Goal: Task Accomplishment & Management: Use online tool/utility

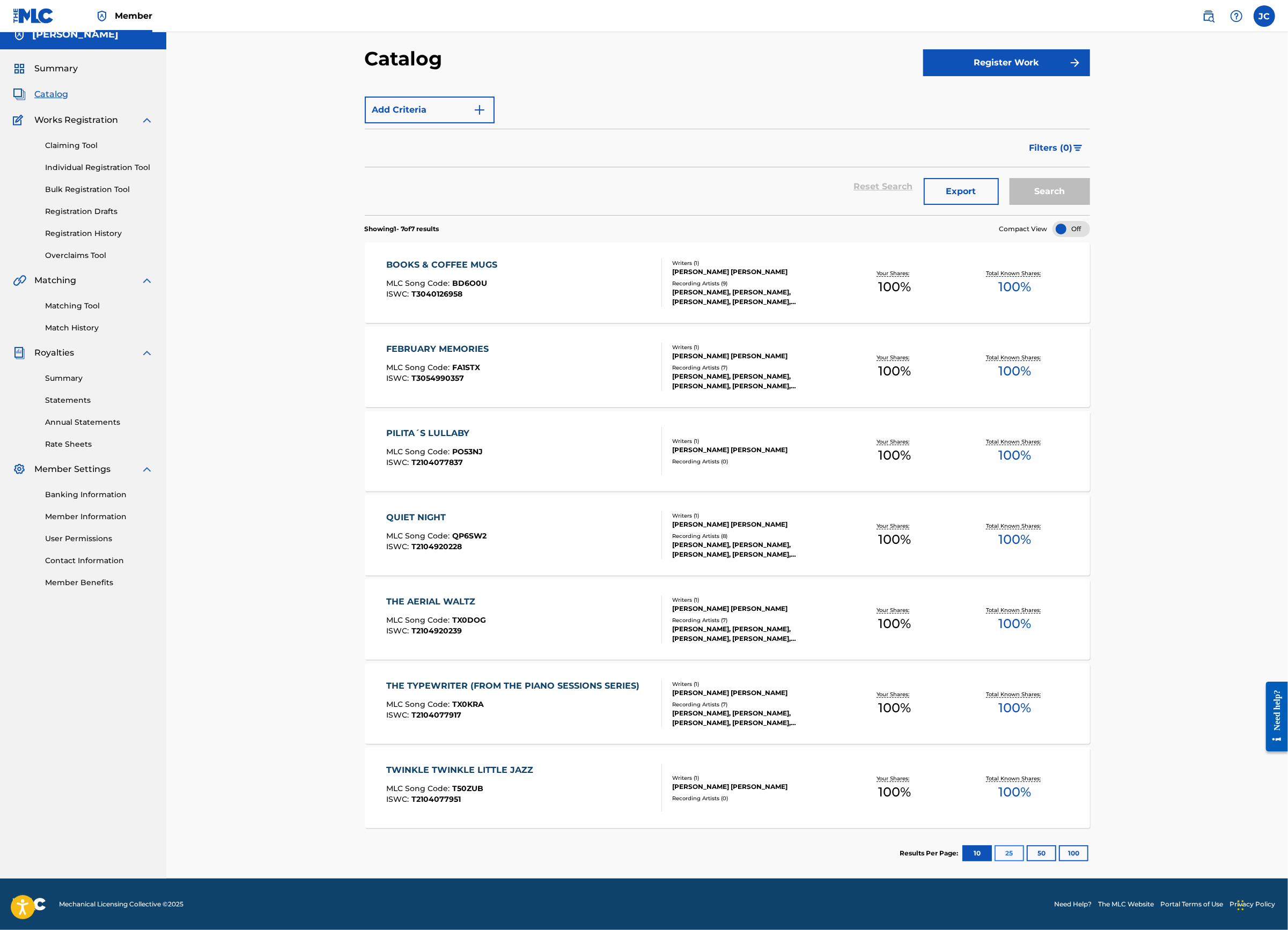
click at [1024, 845] on button "25" at bounding box center [1009, 854] width 29 height 16
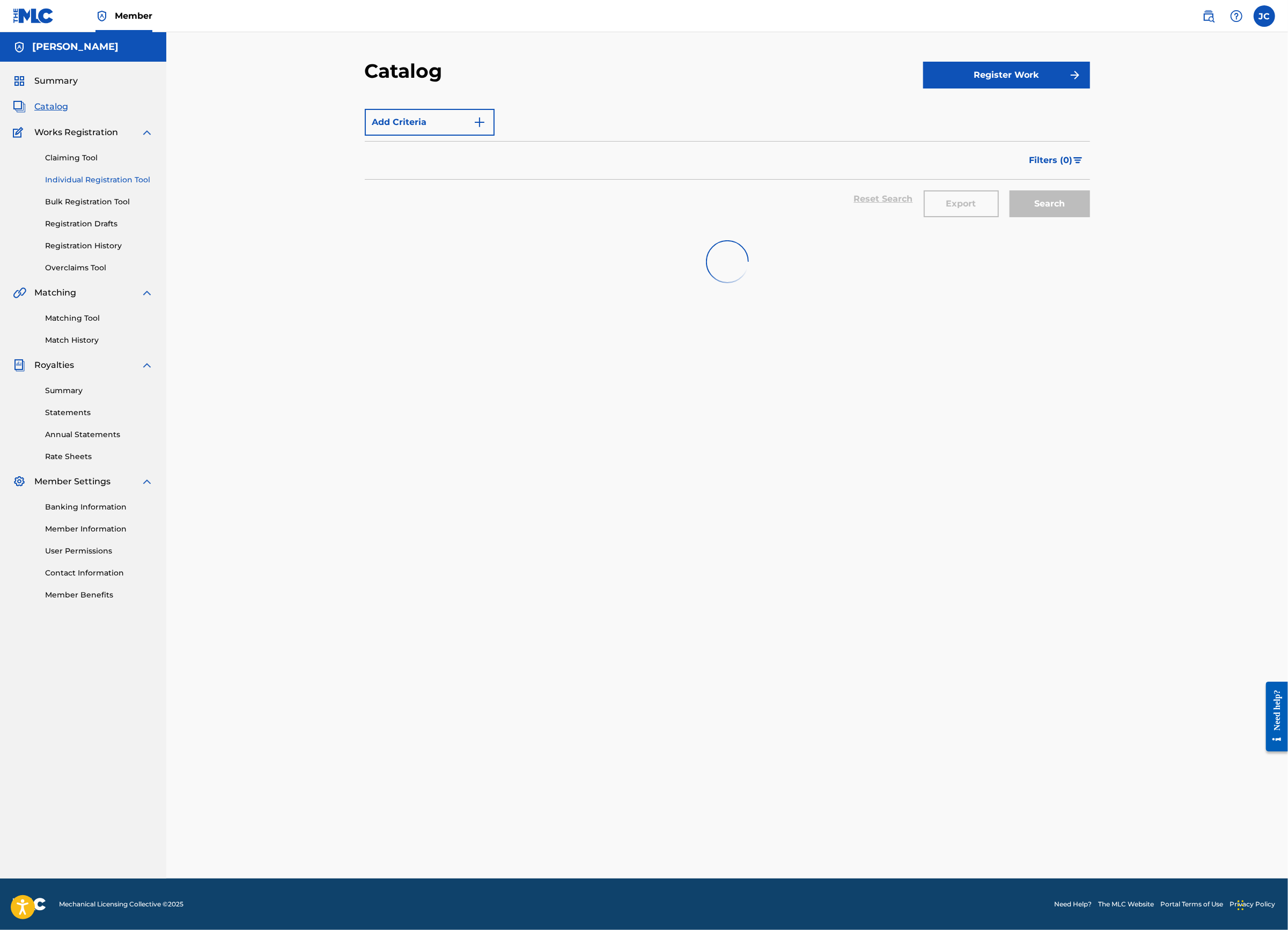
click at [149, 186] on link "Individual Registration Tool" at bounding box center [99, 180] width 108 height 11
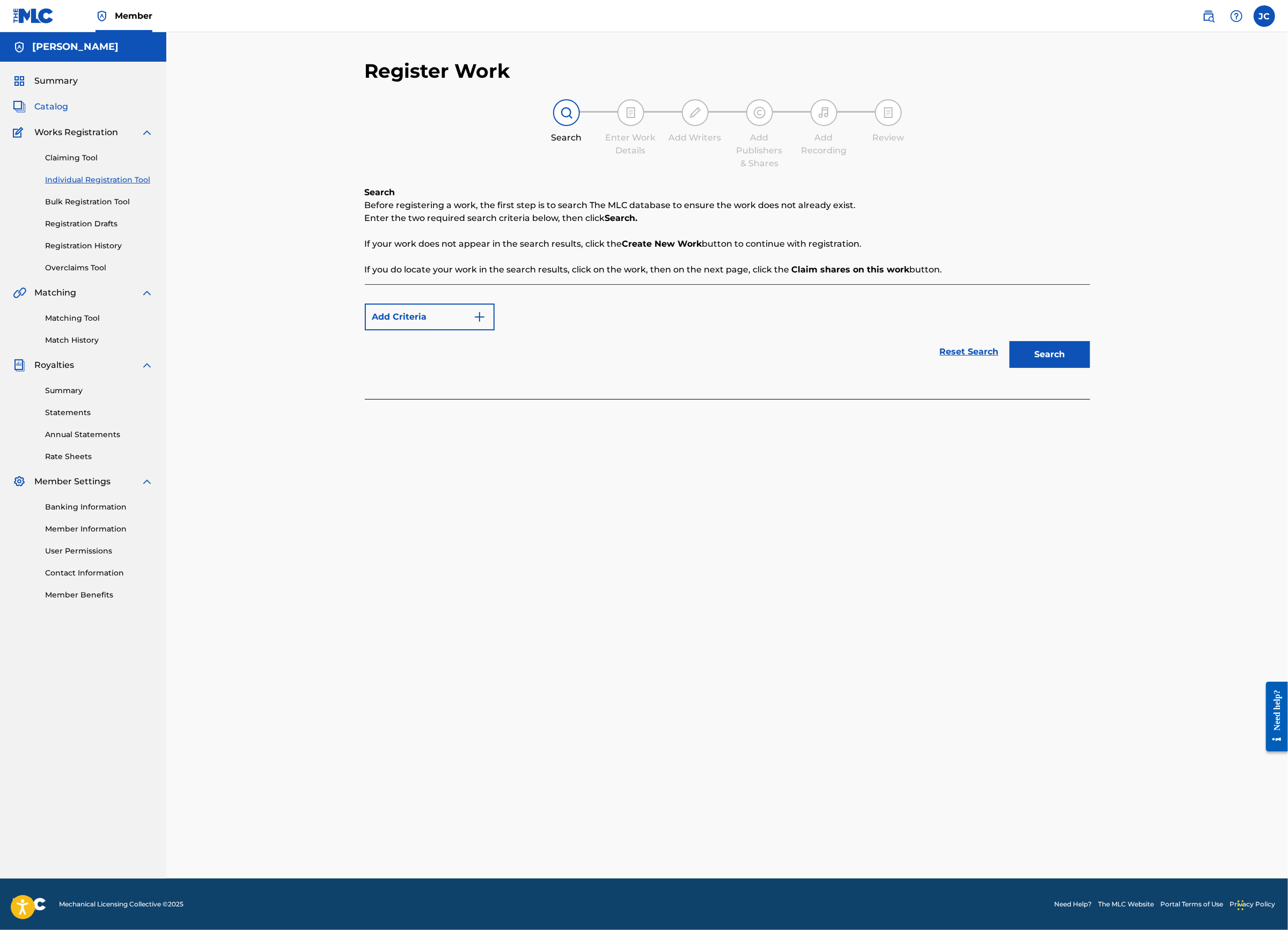
click at [65, 113] on span "Catalog" at bounding box center [51, 106] width 34 height 13
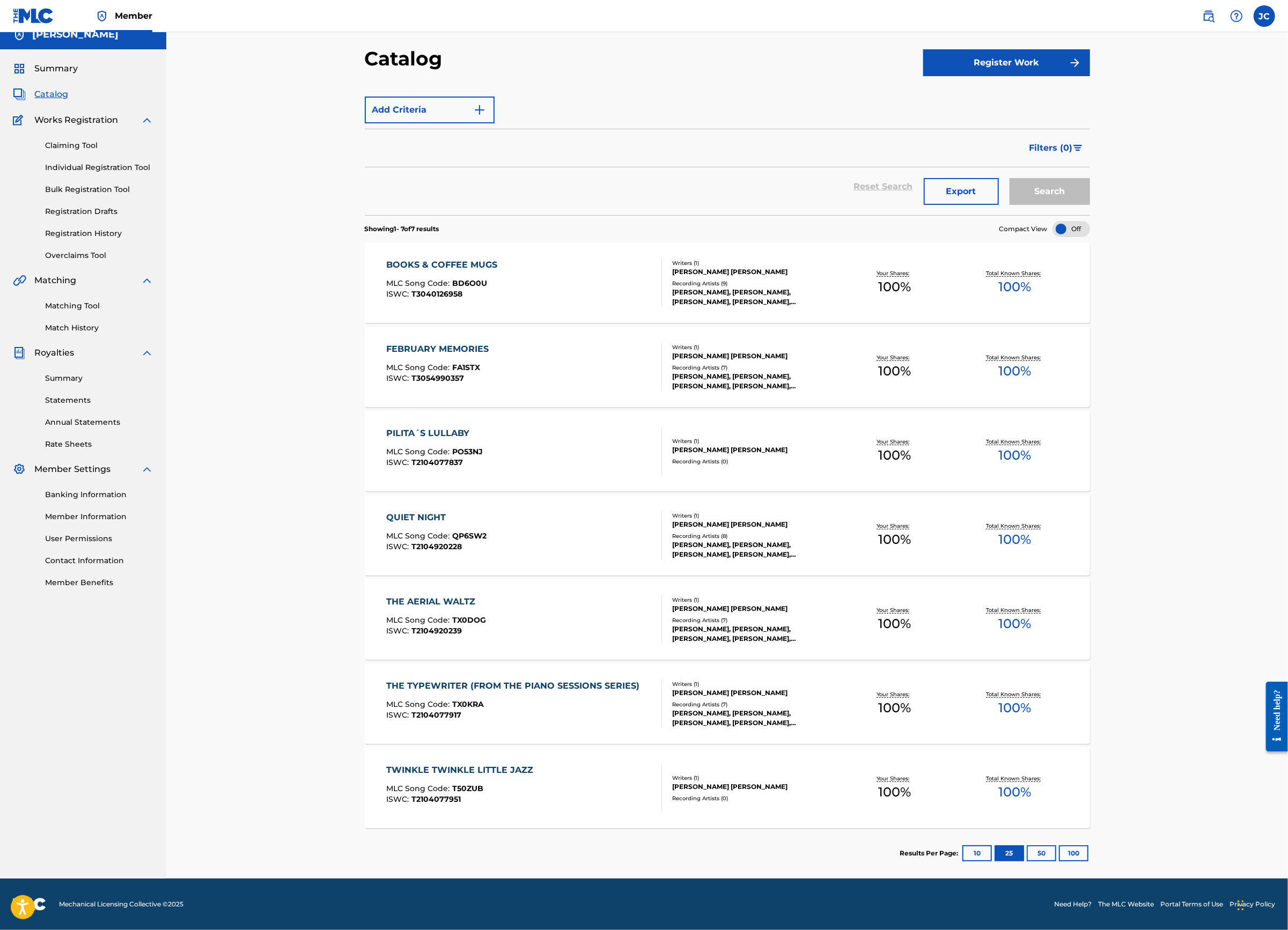
scroll to position [76, 0]
click at [386, 427] on div "PILITA´S LULLABY" at bounding box center [434, 433] width 96 height 13
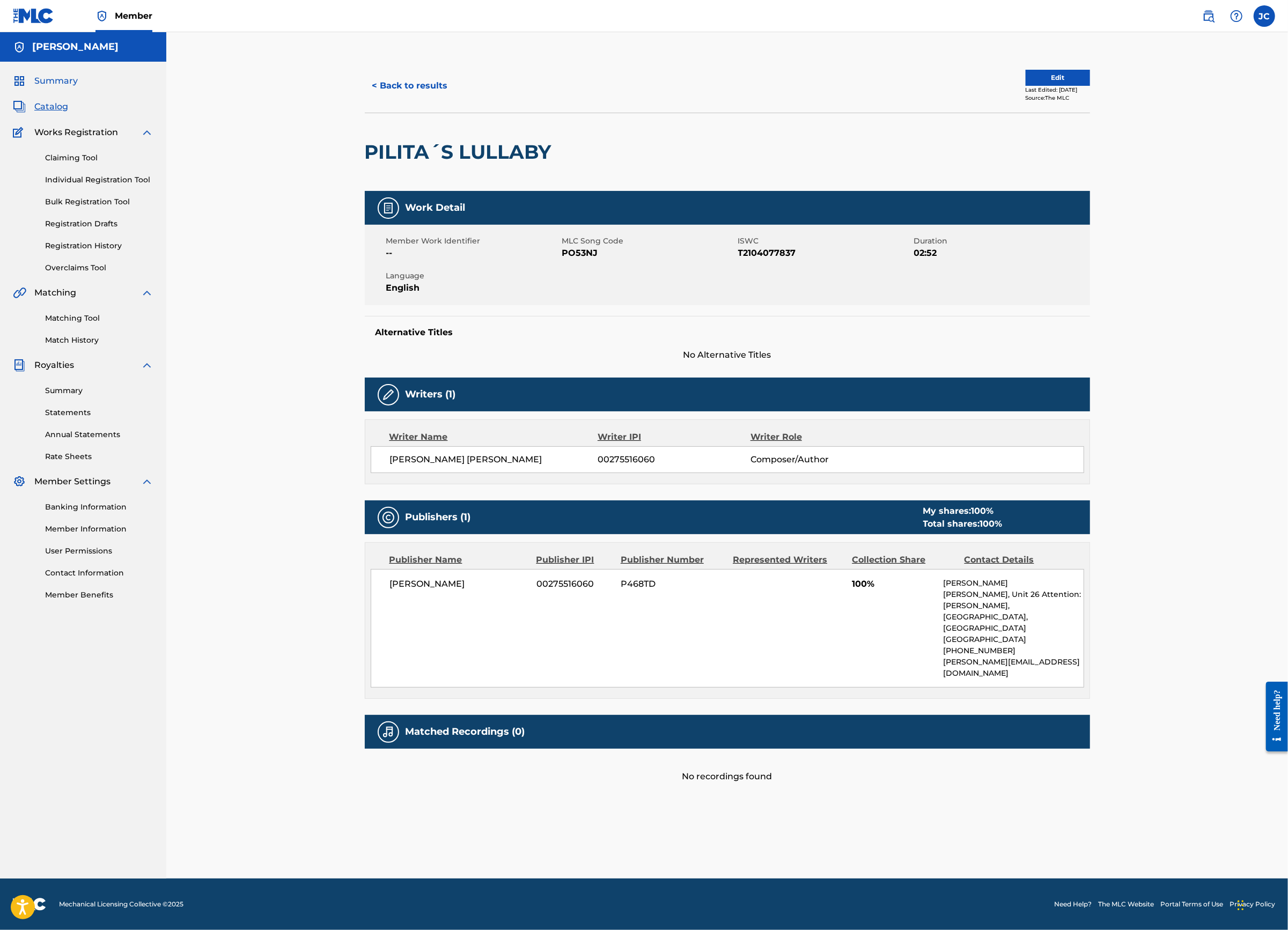
click at [57, 88] on span "Summary" at bounding box center [56, 81] width 44 height 13
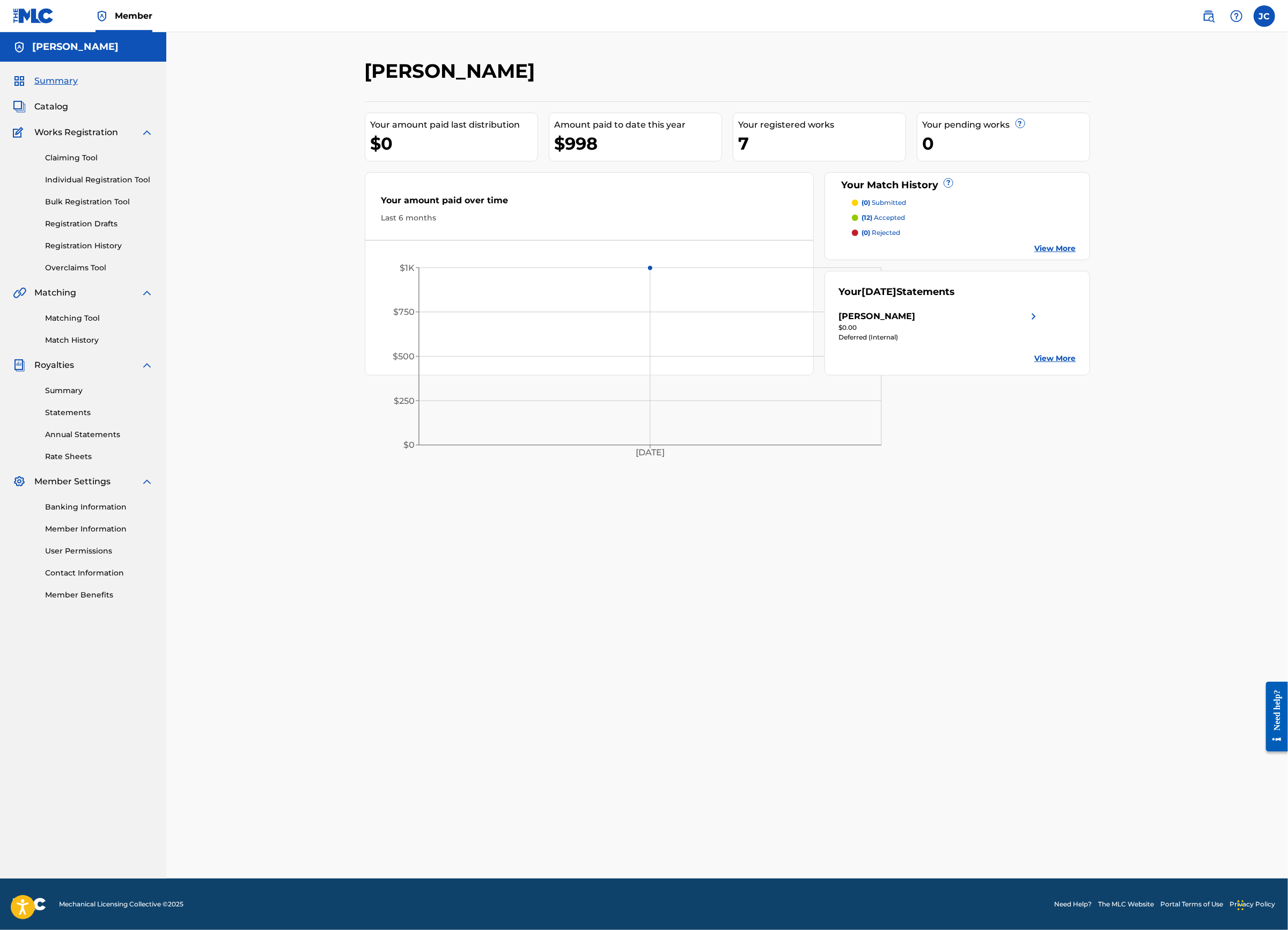
click at [905, 223] on p "(12) accepted" at bounding box center [883, 218] width 44 height 10
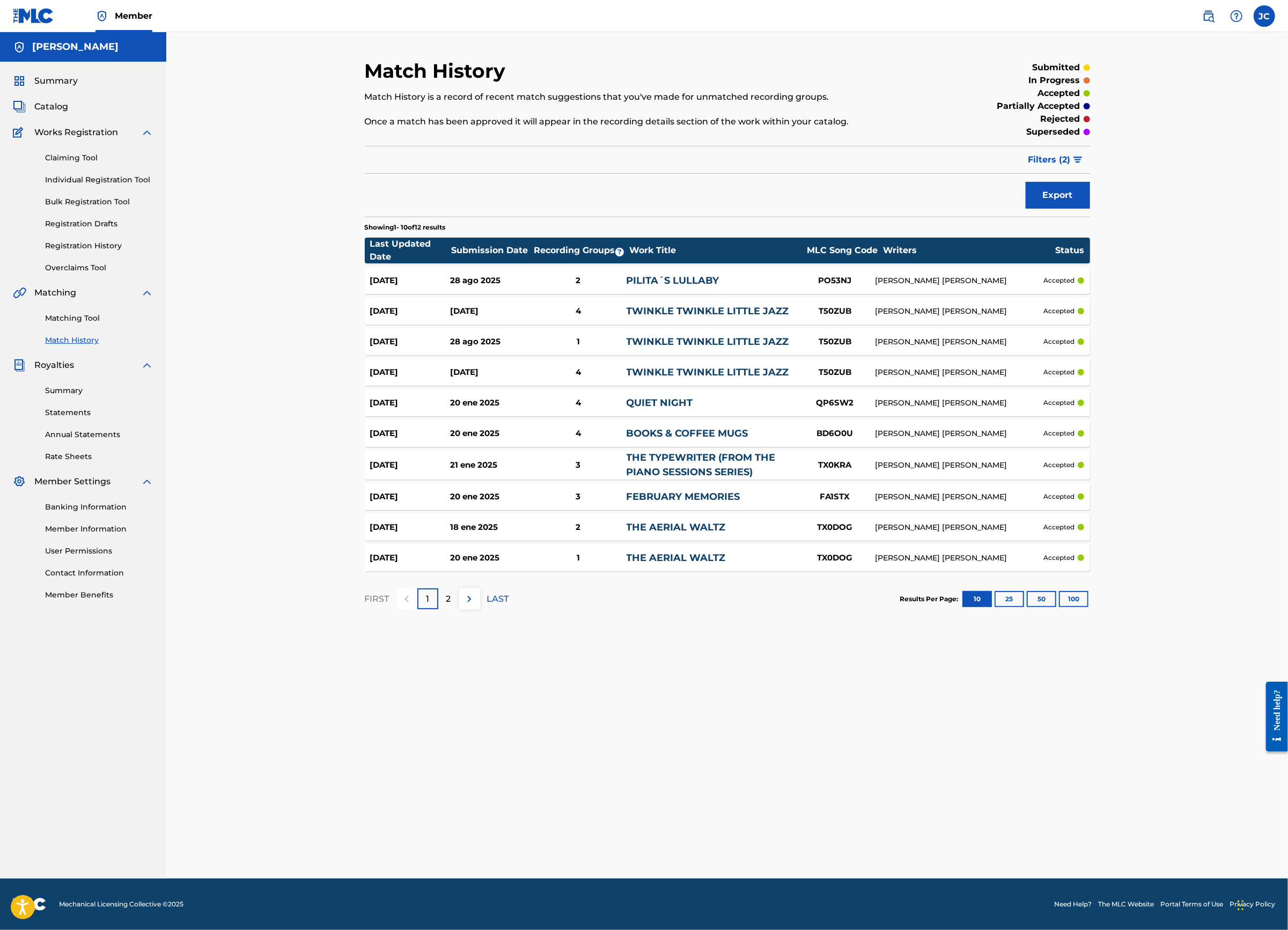
click at [719, 288] on div "PILITA´S LULLABY" at bounding box center [711, 280] width 168 height 14
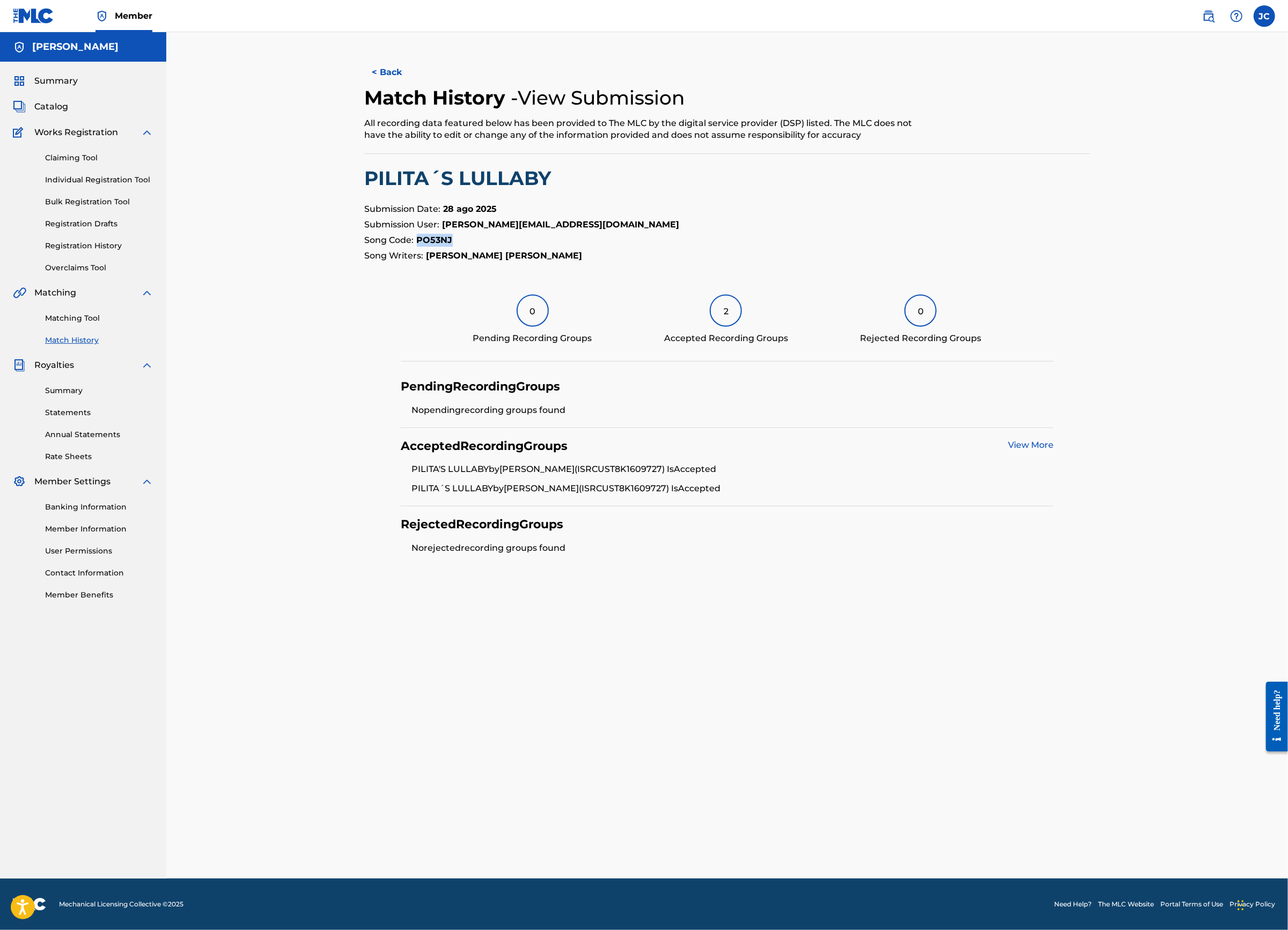
drag, startPoint x: 400, startPoint y: 269, endPoint x: 362, endPoint y: 269, distance: 38.0
click at [365, 247] on p "Song Code: PO53NJ" at bounding box center [727, 240] width 725 height 13
copy p "PO53NJ"
click at [84, 346] on div "Matching Tool Match History" at bounding box center [83, 322] width 140 height 47
click at [87, 324] on link "Matching Tool" at bounding box center [99, 318] width 108 height 11
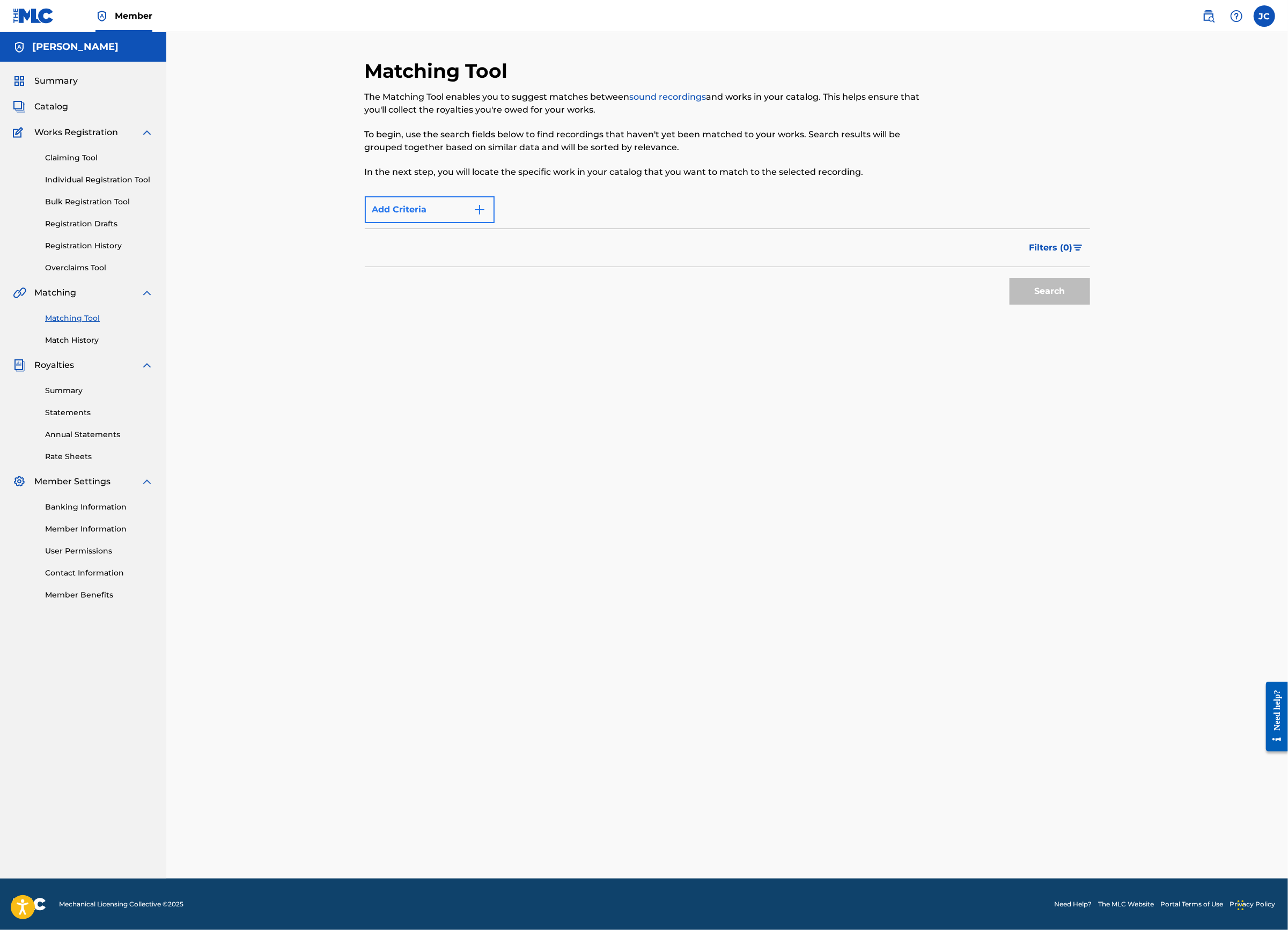
click at [411, 220] on button "Add Criteria" at bounding box center [430, 209] width 130 height 27
drag, startPoint x: 460, startPoint y: 229, endPoint x: 456, endPoint y: 233, distance: 5.7
click at [460, 223] on button "Add Criteria" at bounding box center [430, 209] width 130 height 27
click at [448, 223] on div "Max Criteria Reached" at bounding box center [430, 209] width 130 height 27
click at [385, 223] on div "Max Criteria Reached" at bounding box center [430, 209] width 130 height 27
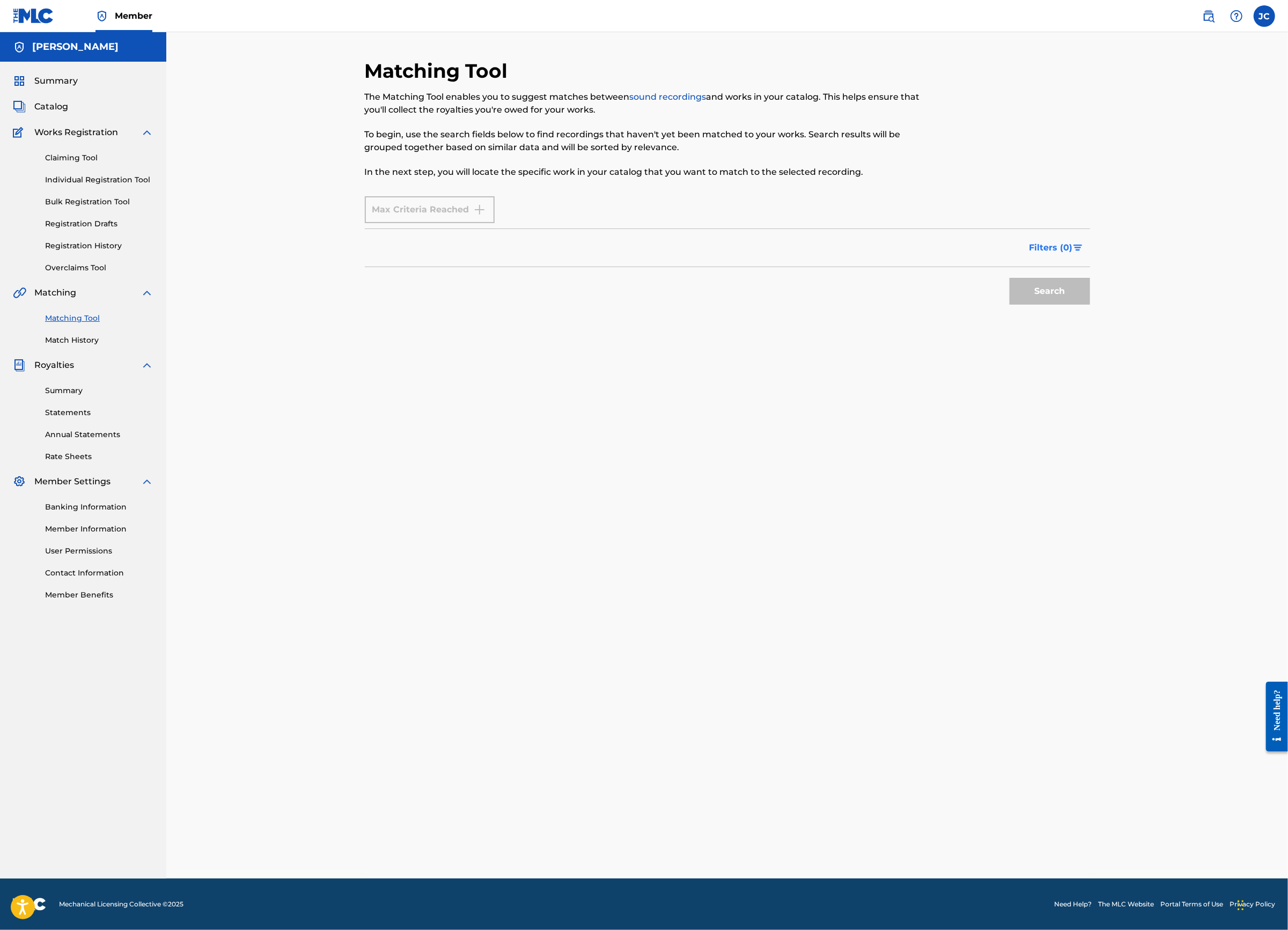
drag, startPoint x: 1067, startPoint y: 285, endPoint x: 1132, endPoint y: 283, distance: 65.0
click at [1067, 267] on div "Filters ( 0 )" at bounding box center [727, 248] width 725 height 39
click at [371, 223] on div "Max Criteria Reached" at bounding box center [430, 209] width 130 height 27
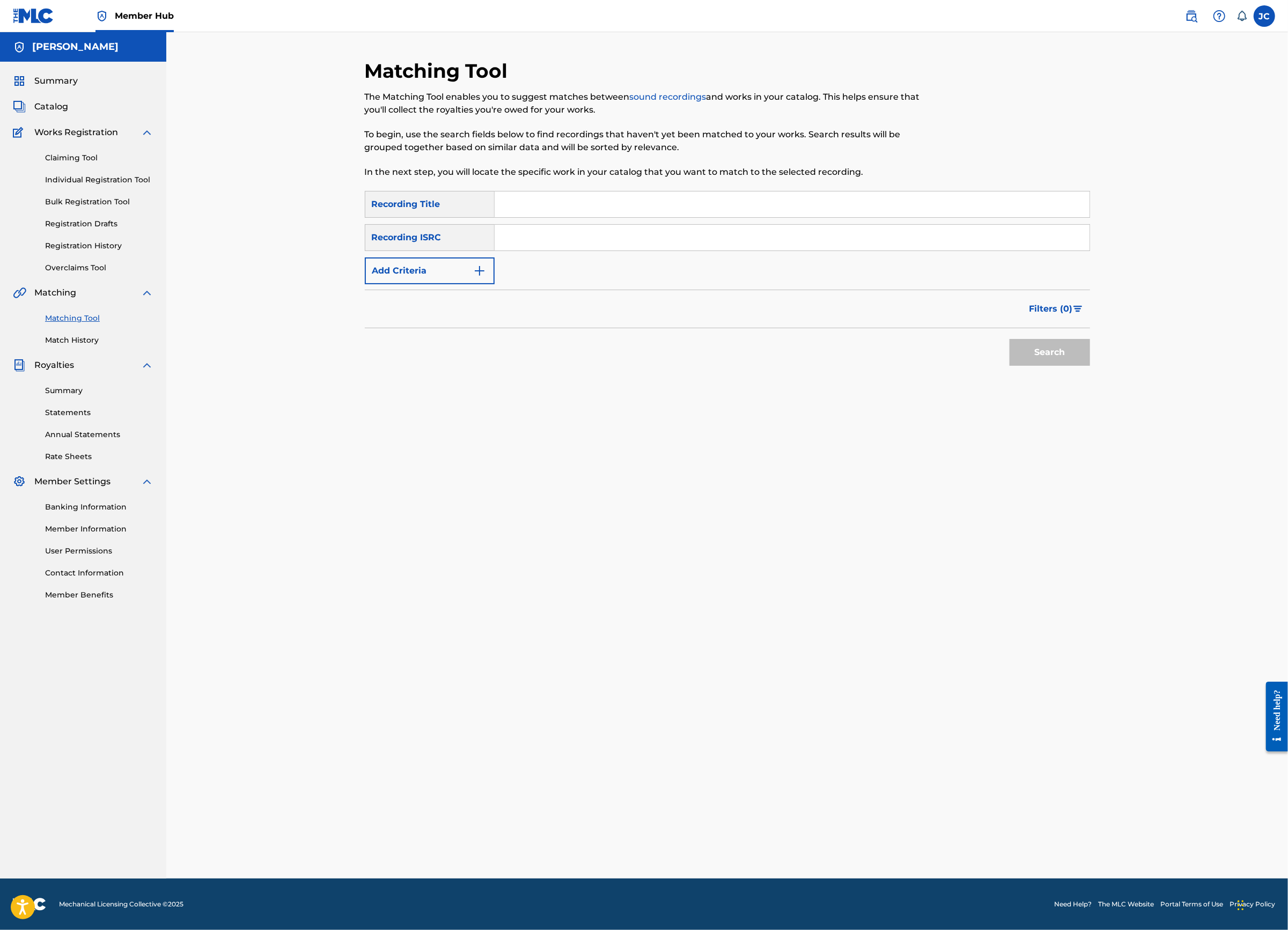
click at [653, 217] on input "Search Form" at bounding box center [792, 204] width 595 height 25
type input "Pilitas lullaby"
click at [403, 284] on button "Add Criteria" at bounding box center [430, 270] width 130 height 27
click at [496, 283] on input "Search Form" at bounding box center [782, 270] width 575 height 25
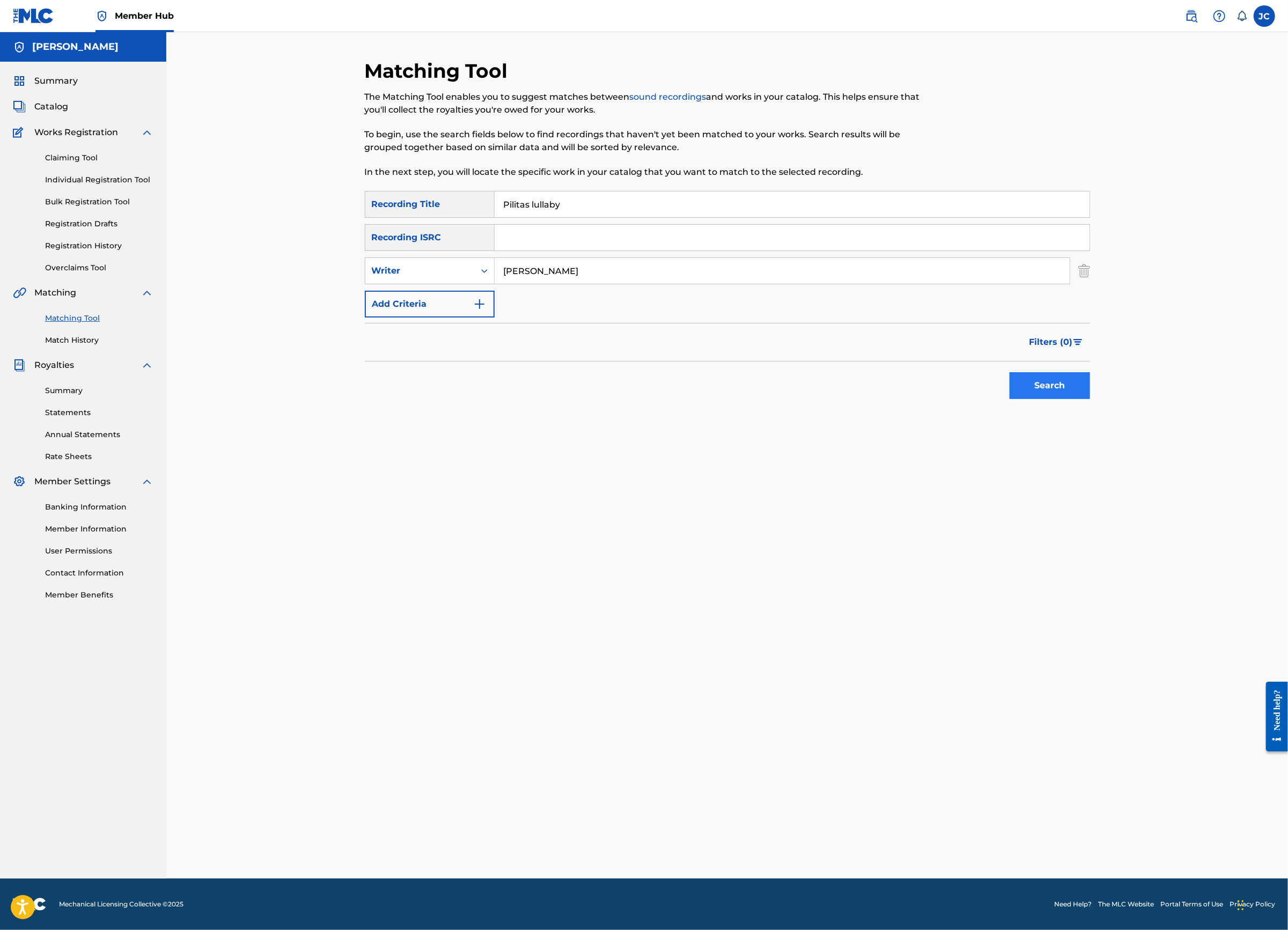
type input "[PERSON_NAME]"
click at [1090, 399] on button "Search" at bounding box center [1049, 385] width 80 height 27
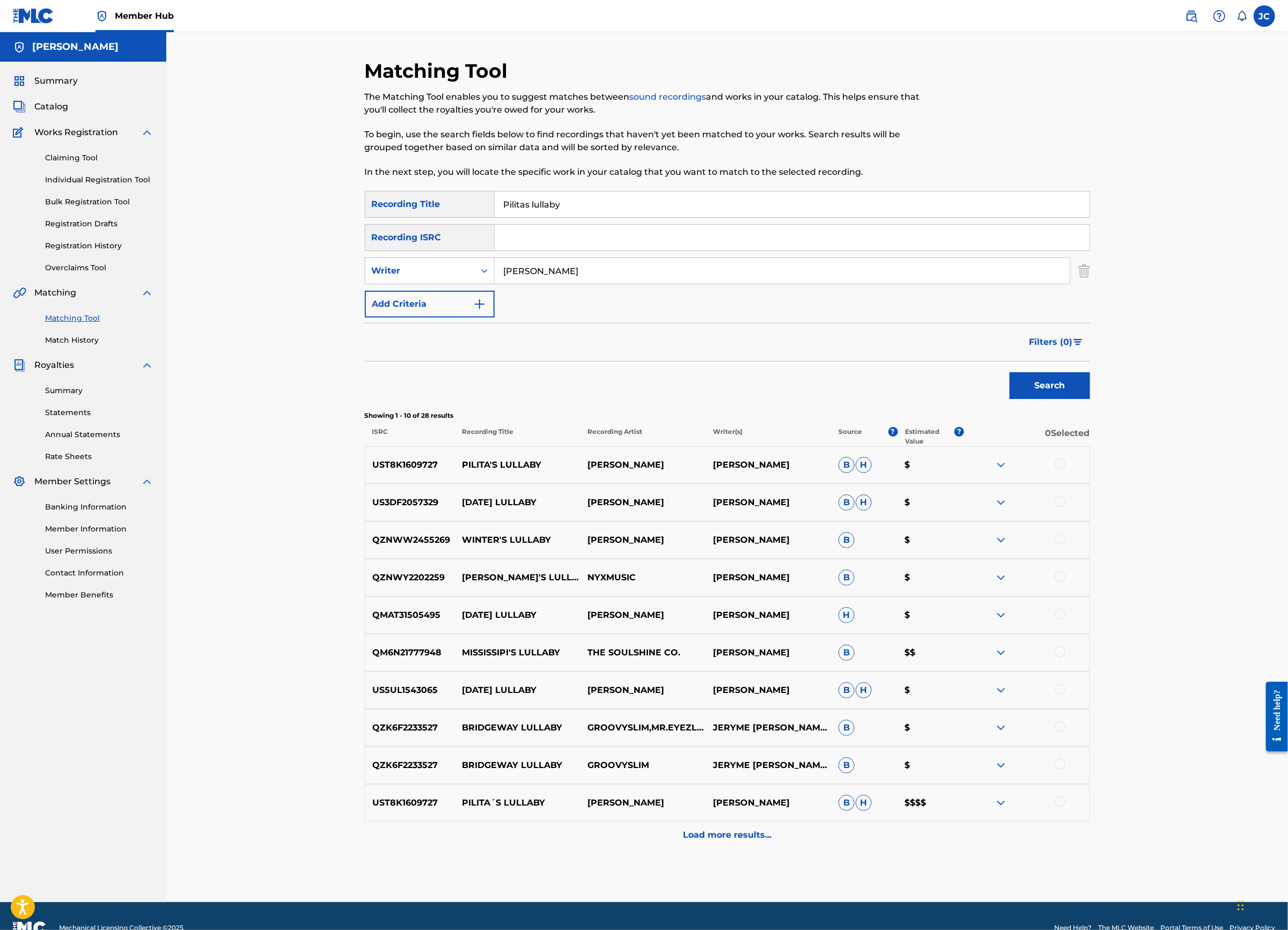
click at [500, 217] on input "Pilitas lullaby" at bounding box center [792, 204] width 595 height 25
type input "Pilita lullaby"
drag, startPoint x: 382, startPoint y: 526, endPoint x: 308, endPoint y: 528, distance: 74.0
click at [352, 528] on div "Matching Tool The Matching Tool enables you to suggest matches between sound re…" at bounding box center [727, 481] width 751 height 843
copy p "UST8K1609727"
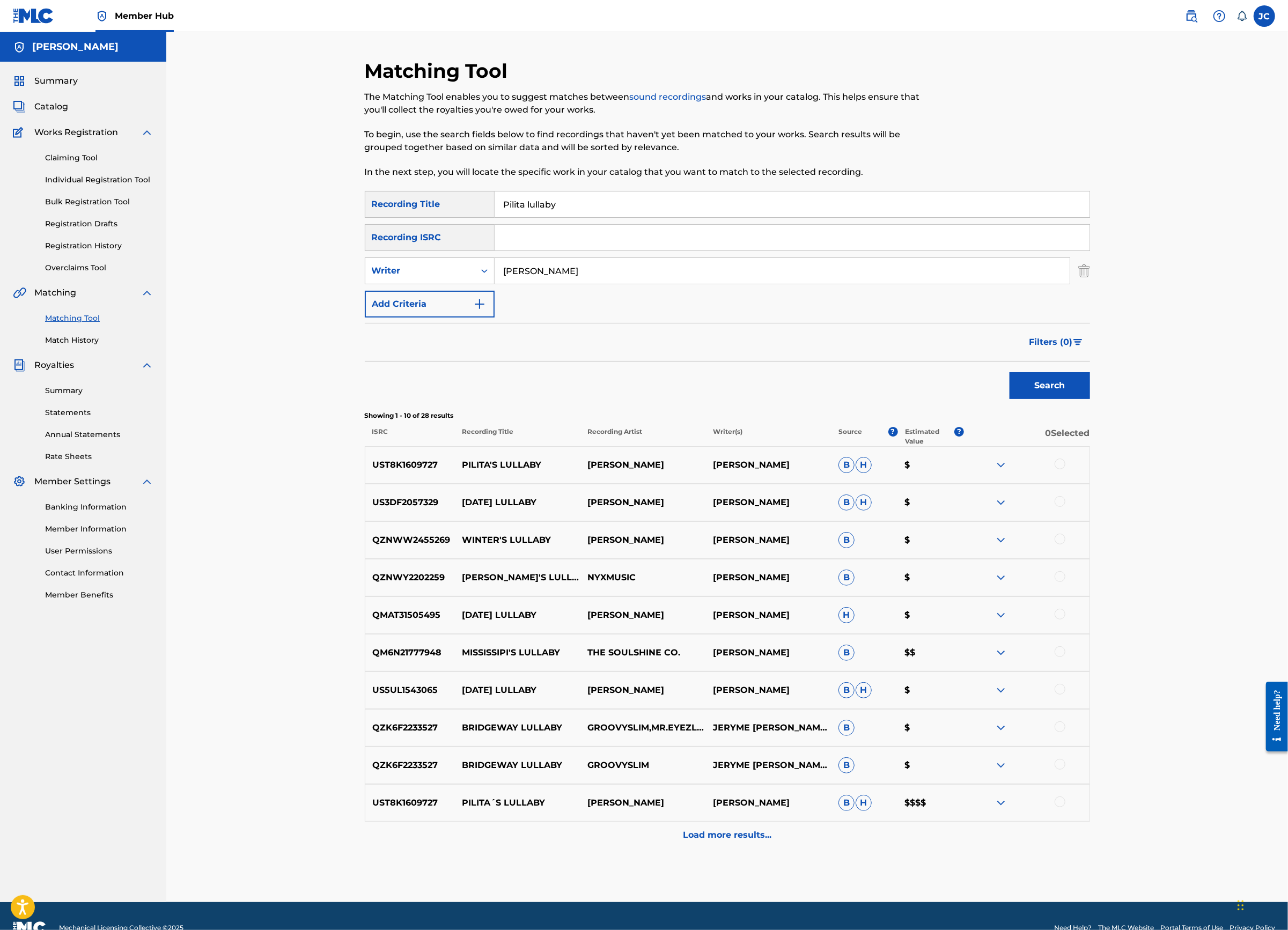
drag, startPoint x: 505, startPoint y: 269, endPoint x: 516, endPoint y: 269, distance: 11.0
click at [505, 251] on input "Search Form" at bounding box center [792, 237] width 595 height 25
paste input "UST8K1609727"
type input "UST8K1609727"
click at [1090, 399] on button "Search" at bounding box center [1049, 385] width 80 height 27
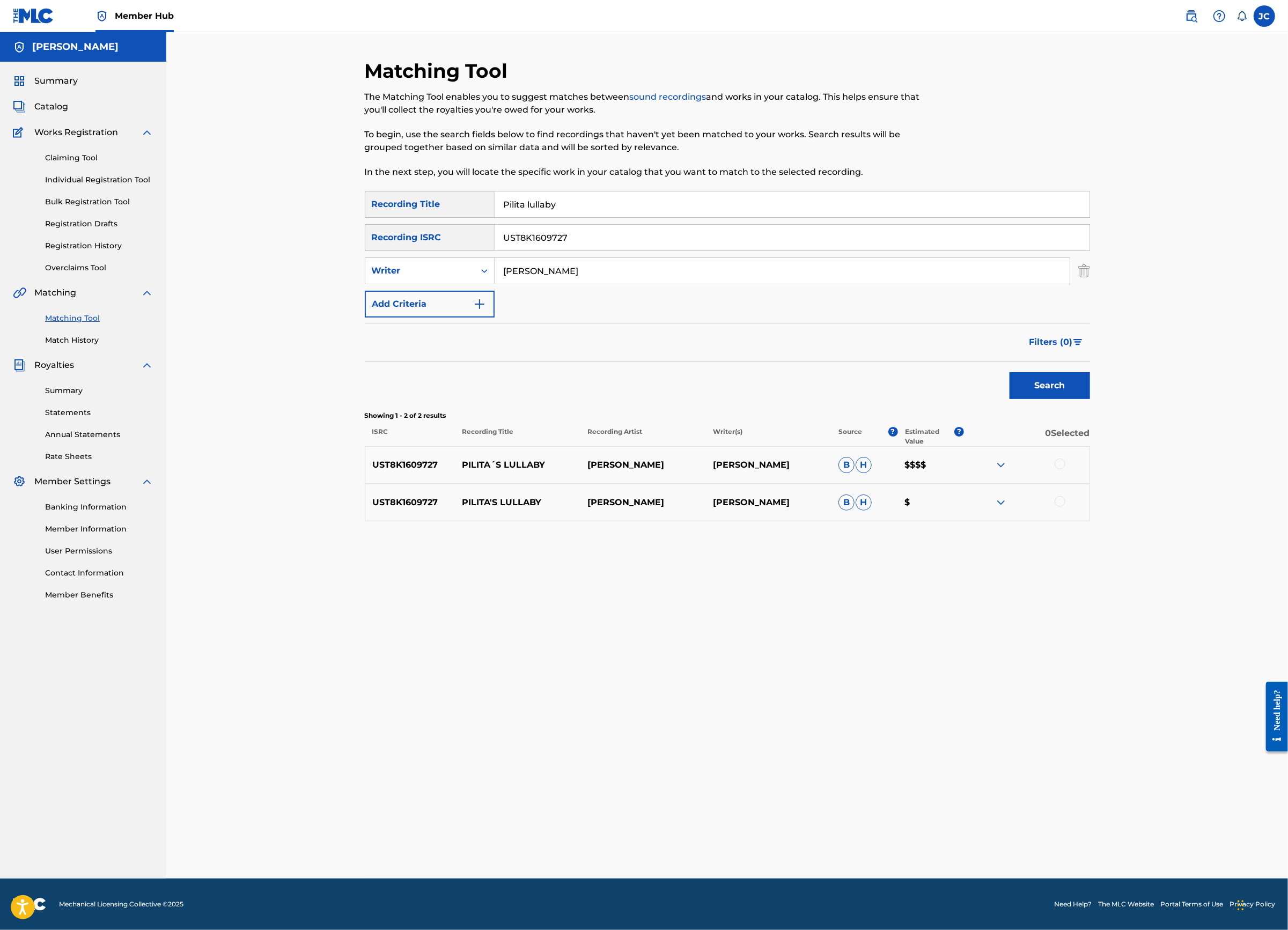
click at [1065, 469] on div at bounding box center [1059, 464] width 11 height 11
click at [1065, 507] on div at bounding box center [1059, 501] width 11 height 11
click at [813, 834] on button "Match 2 Groups" at bounding box center [753, 842] width 119 height 27
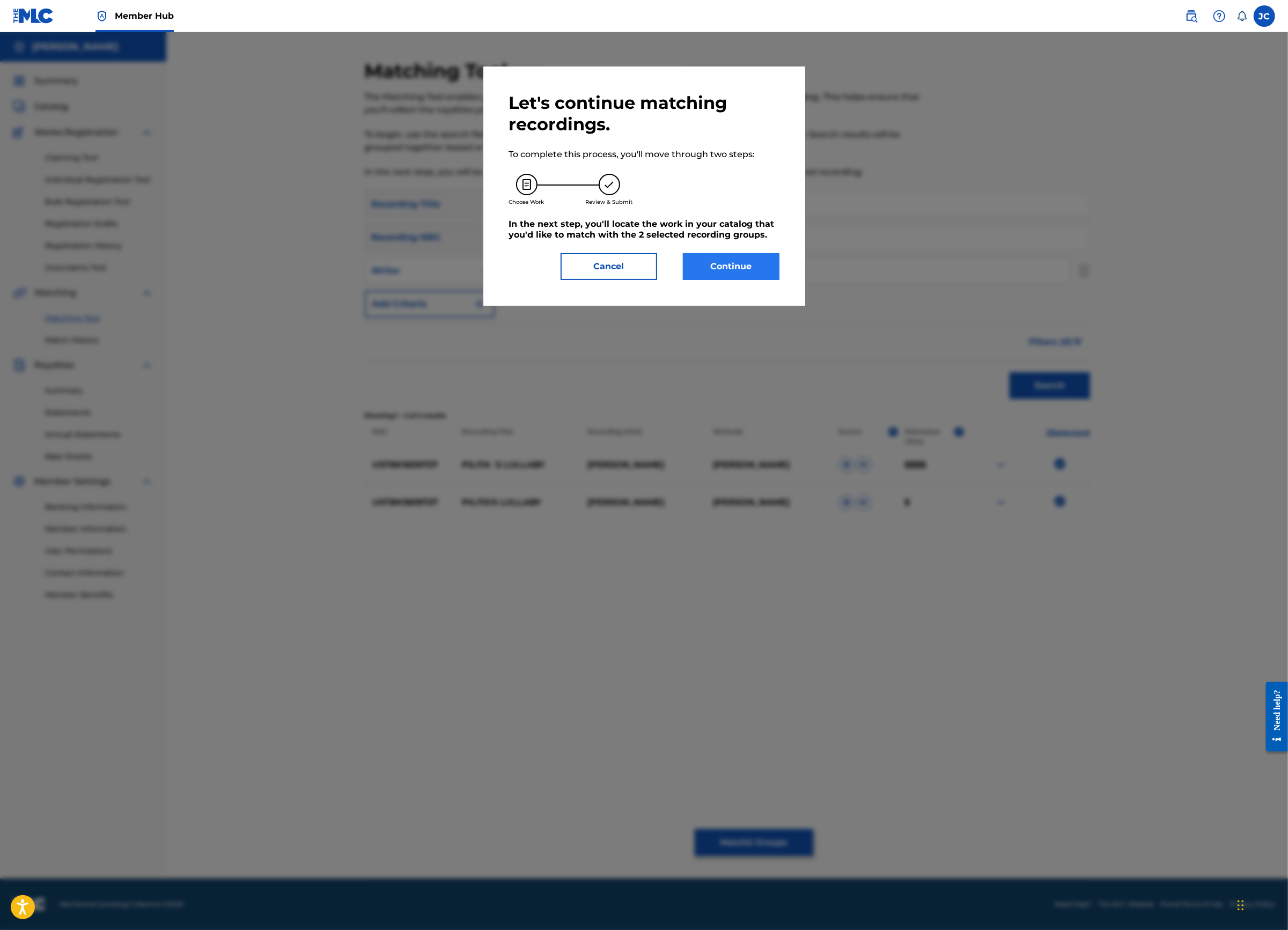
click at [747, 280] on button "Continue" at bounding box center [730, 266] width 96 height 27
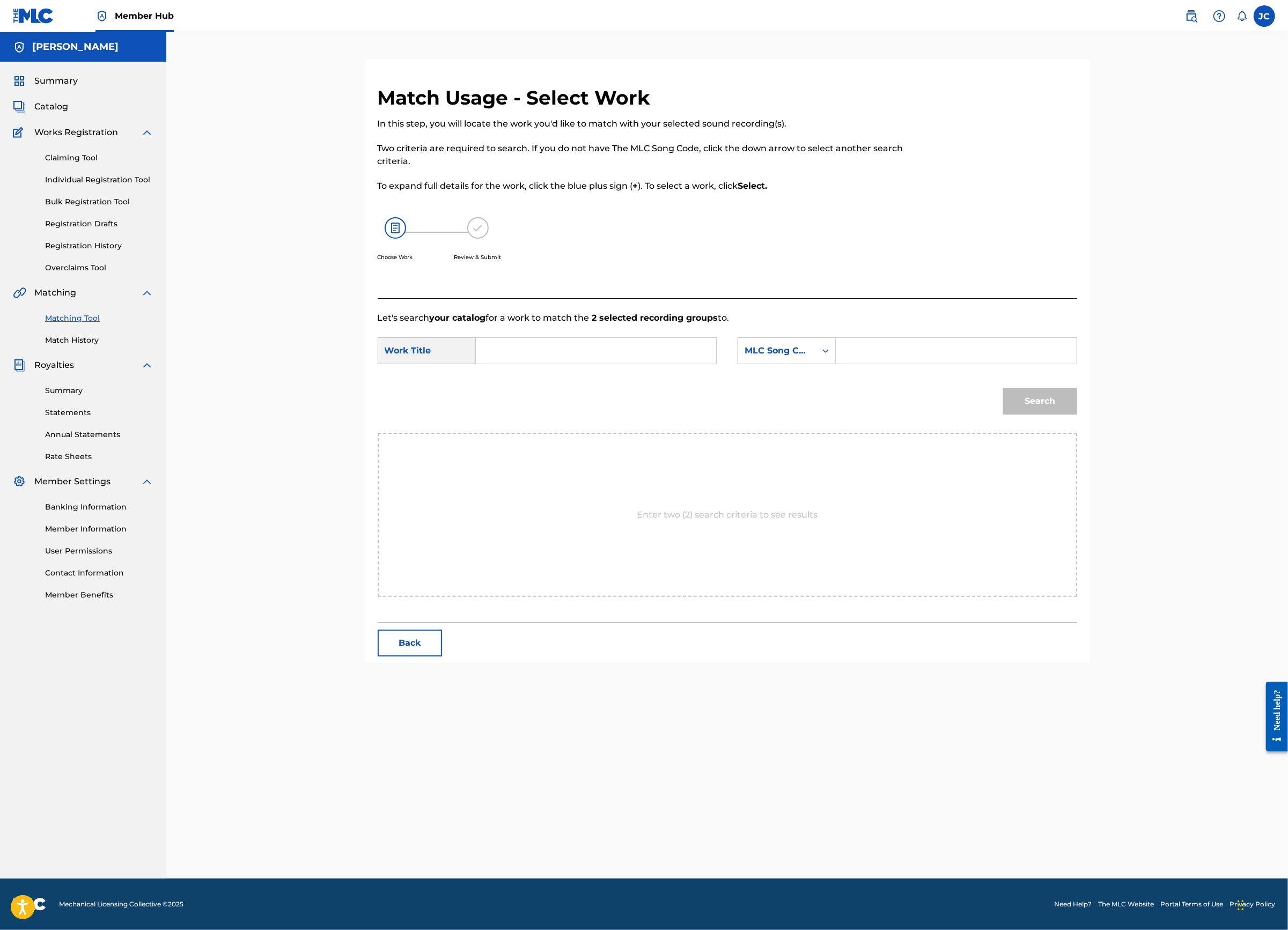
click at [544, 364] on input "Search Form" at bounding box center [596, 351] width 222 height 25
type input "[PERSON_NAME]´s Lullaby"
click at [909, 364] on input "Search Form" at bounding box center [955, 351] width 222 height 25
paste input "UST8K1609727"
type input "UST8K1609727"
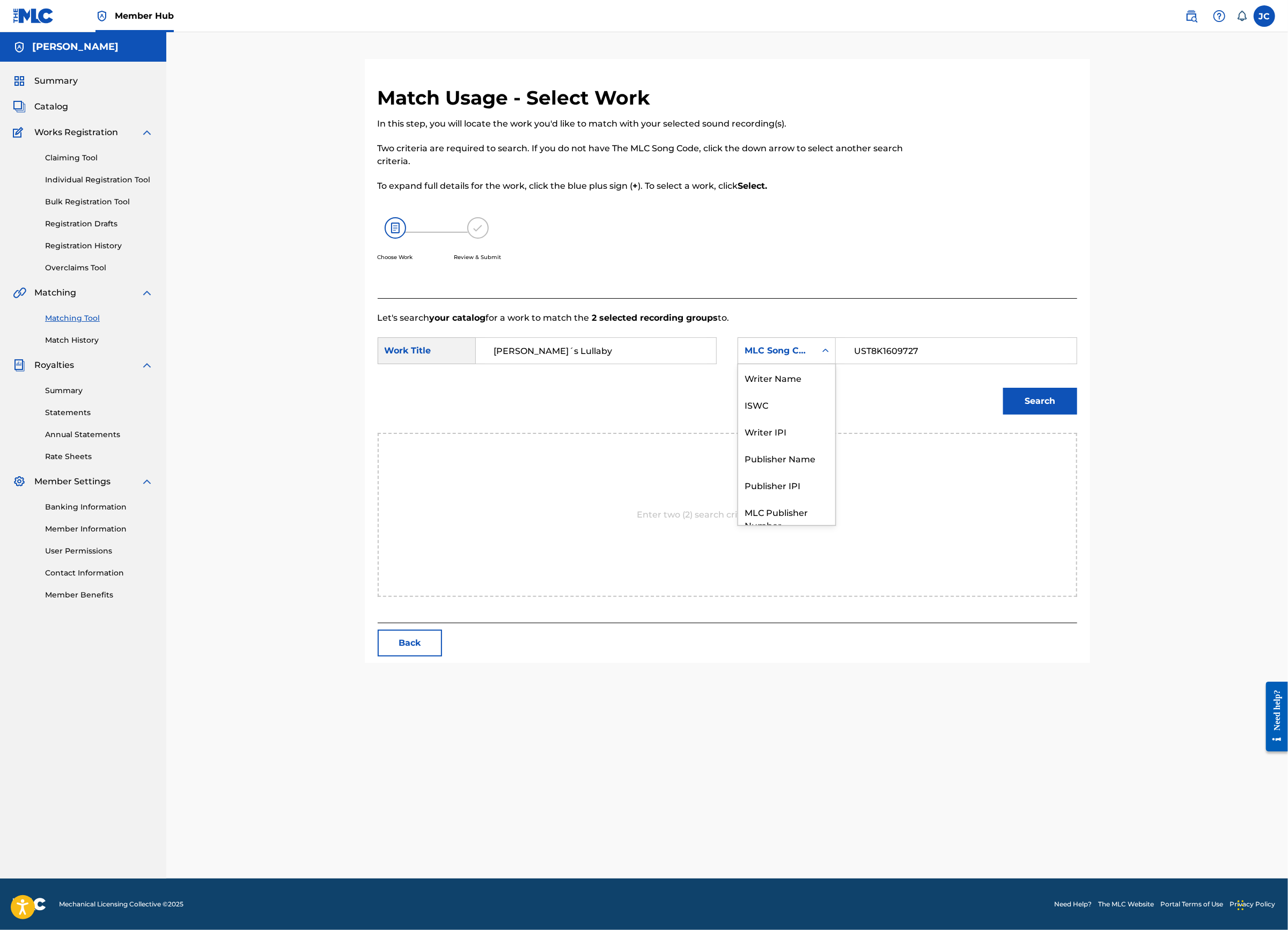
click at [816, 361] on div "MLC Song Code" at bounding box center [776, 351] width 78 height 21
click at [820, 391] on div "Writer Name" at bounding box center [786, 377] width 97 height 27
click at [959, 364] on input "Search Form" at bounding box center [955, 351] width 222 height 25
type input "[PERSON_NAME]"
click at [1077, 415] on button "Search" at bounding box center [1040, 401] width 74 height 27
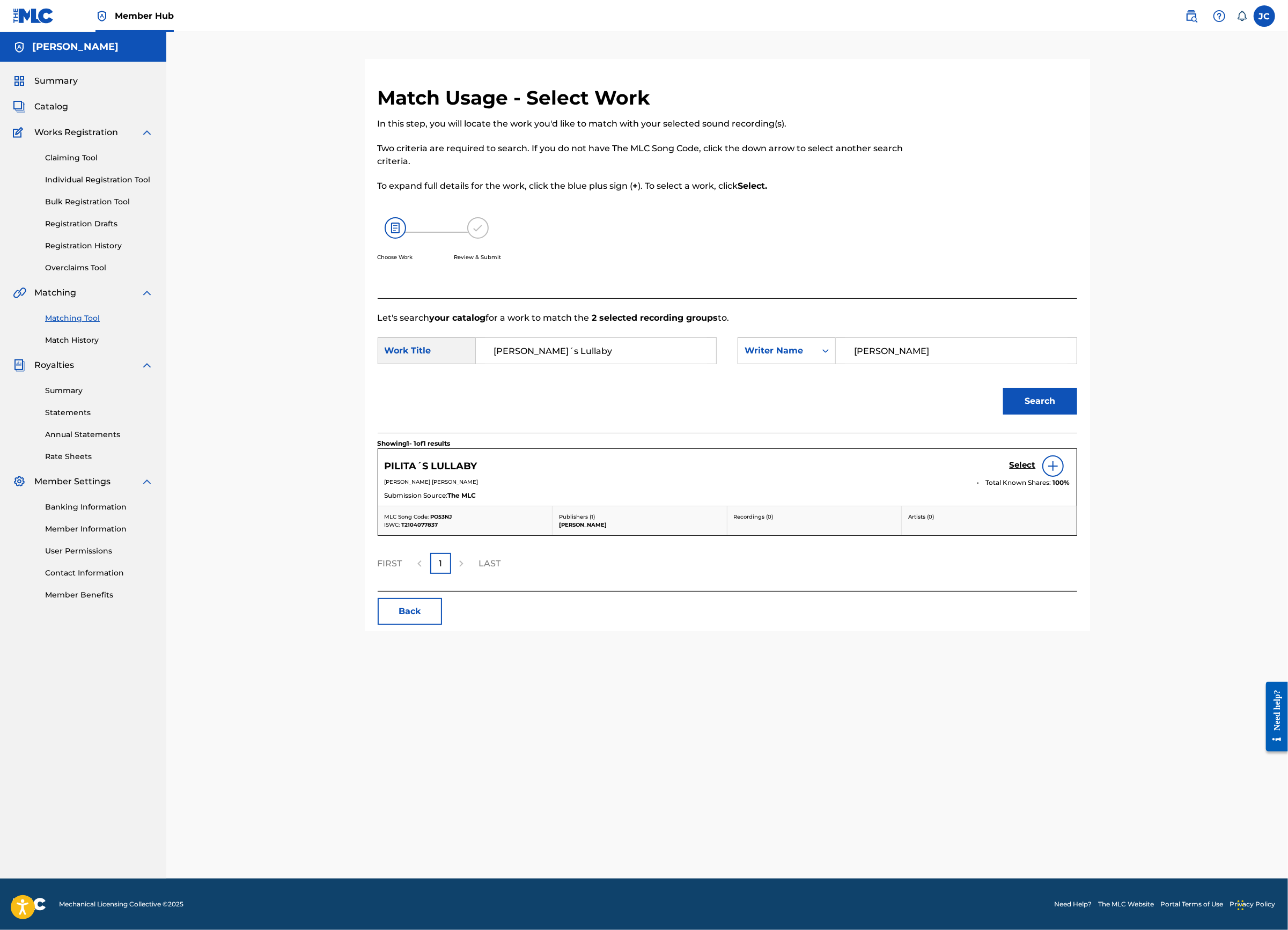
drag, startPoint x: 863, startPoint y: 554, endPoint x: 979, endPoint y: 556, distance: 116.0
click at [863, 503] on div "Submission Source: The MLC" at bounding box center [727, 497] width 686 height 12
click at [1059, 472] on img at bounding box center [1052, 466] width 13 height 13
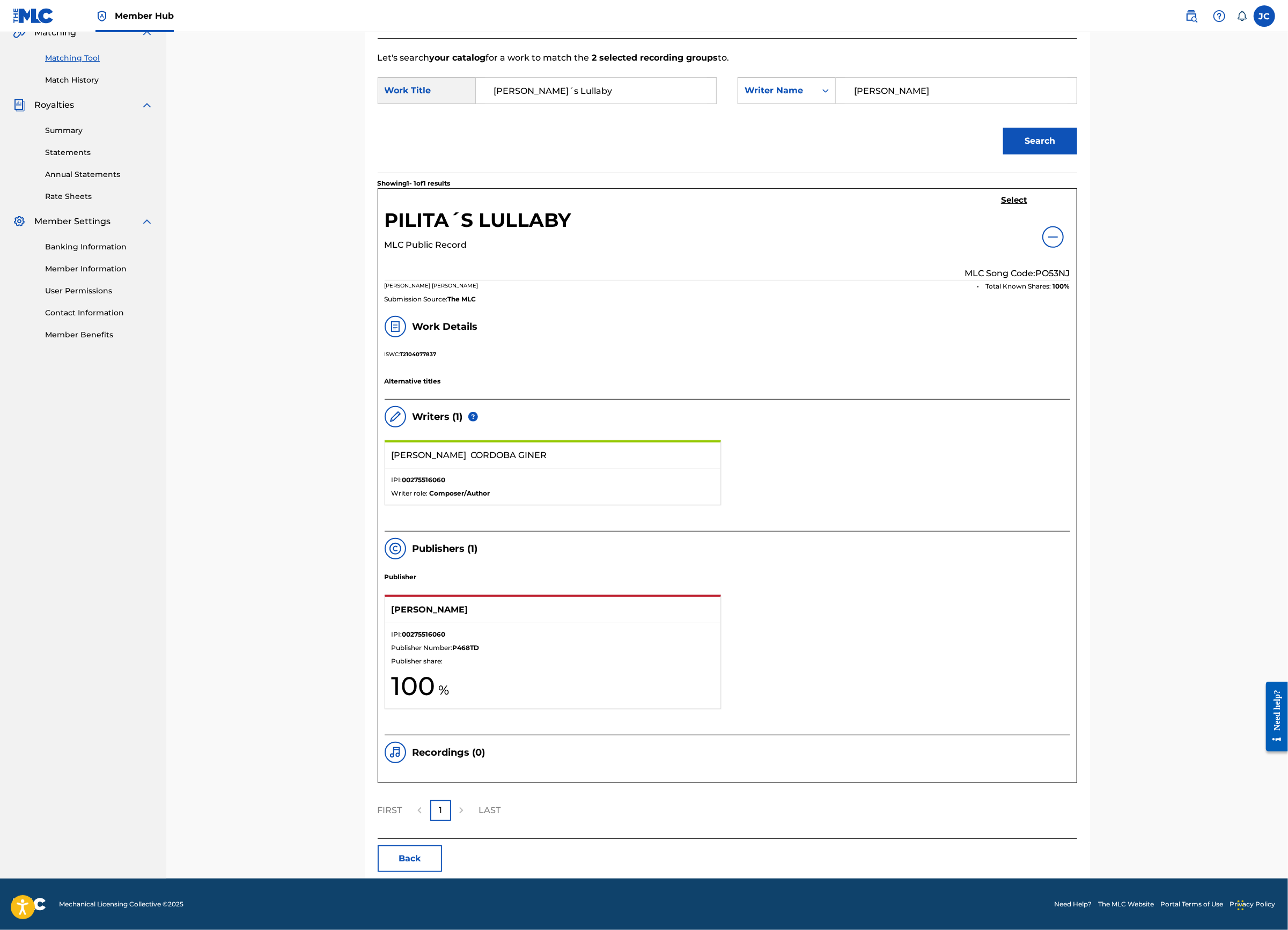
scroll to position [299, 0]
click at [532, 485] on p "IPI: 00275516060" at bounding box center [553, 480] width 323 height 10
click at [503, 643] on p "Publisher Number: P468TD" at bounding box center [553, 648] width 323 height 10
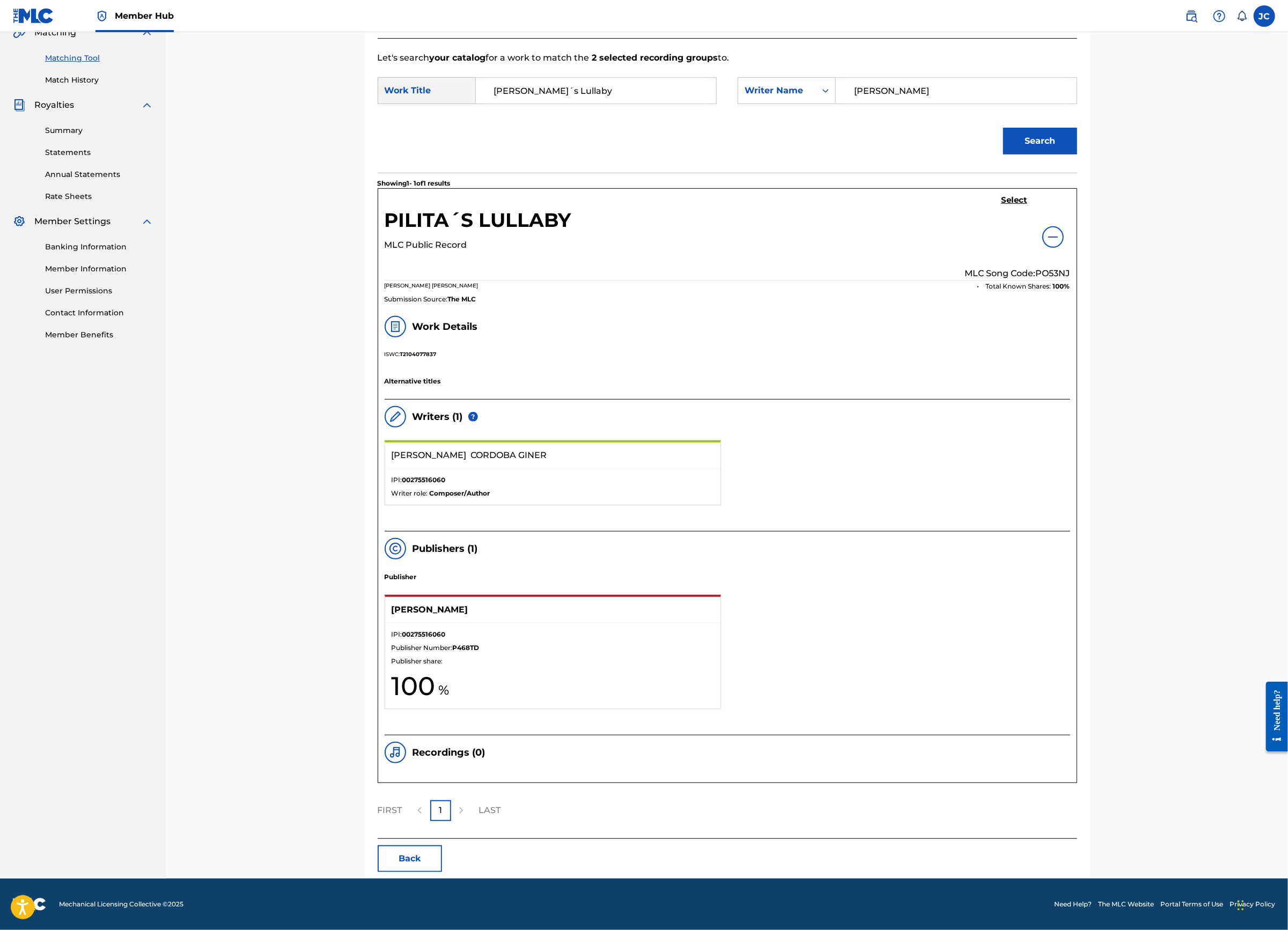
click at [520, 447] on div "[PERSON_NAME] [PERSON_NAME]" at bounding box center [553, 456] width 335 height 26
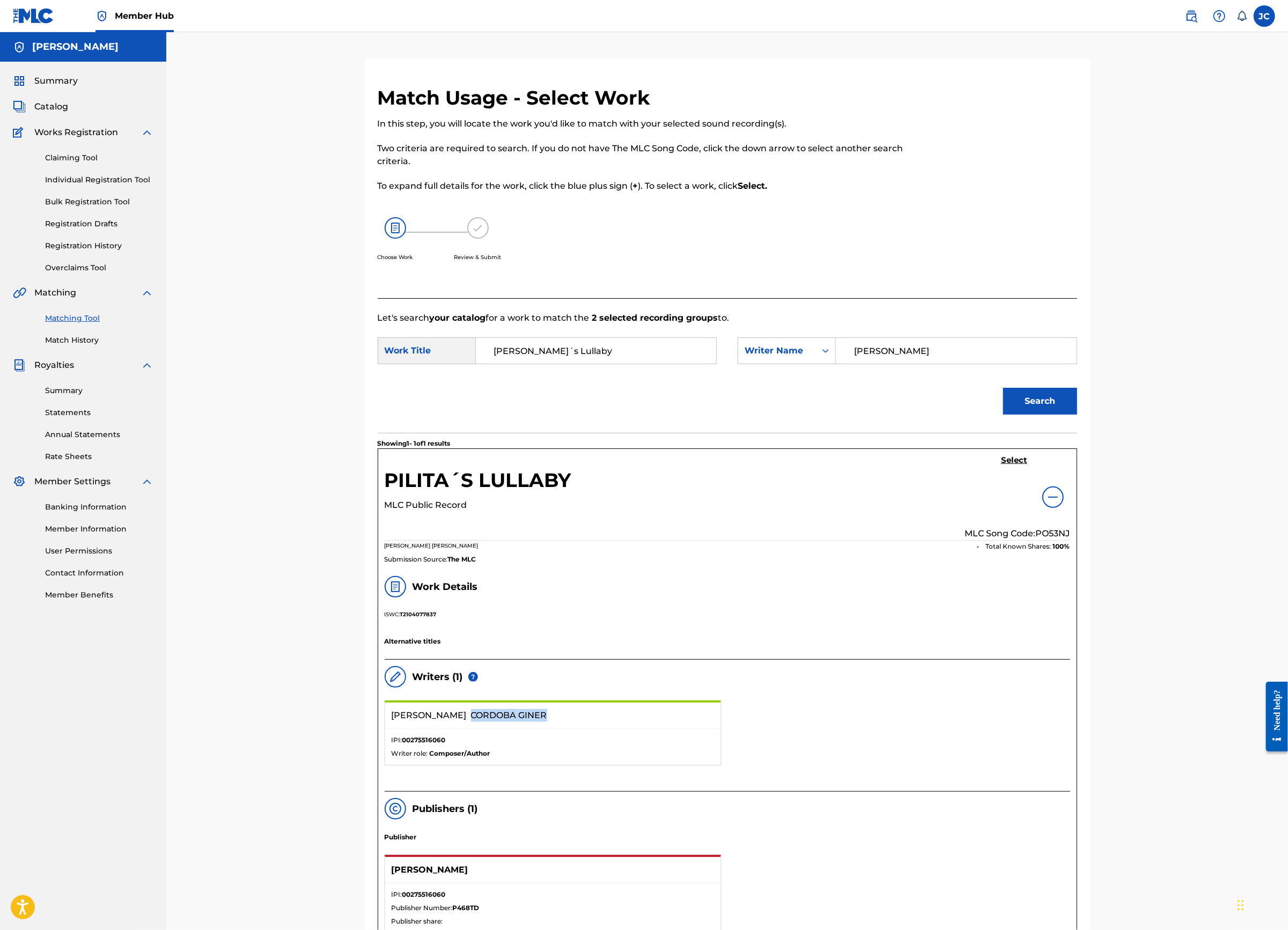
scroll to position [0, 0]
click at [1027, 466] on h5 "Select" at bounding box center [1014, 461] width 26 height 10
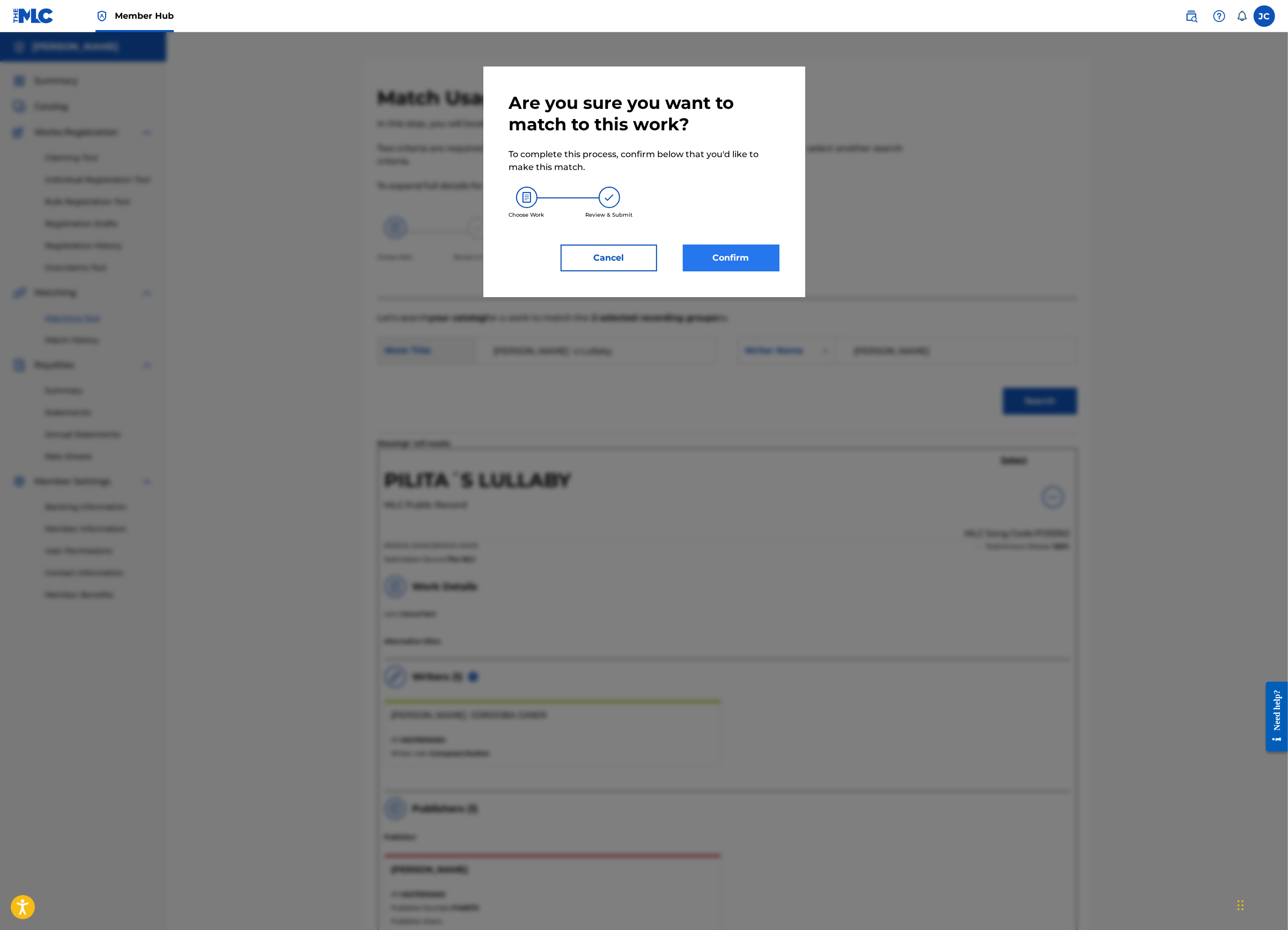
click at [775, 272] on button "Confirm" at bounding box center [730, 257] width 96 height 27
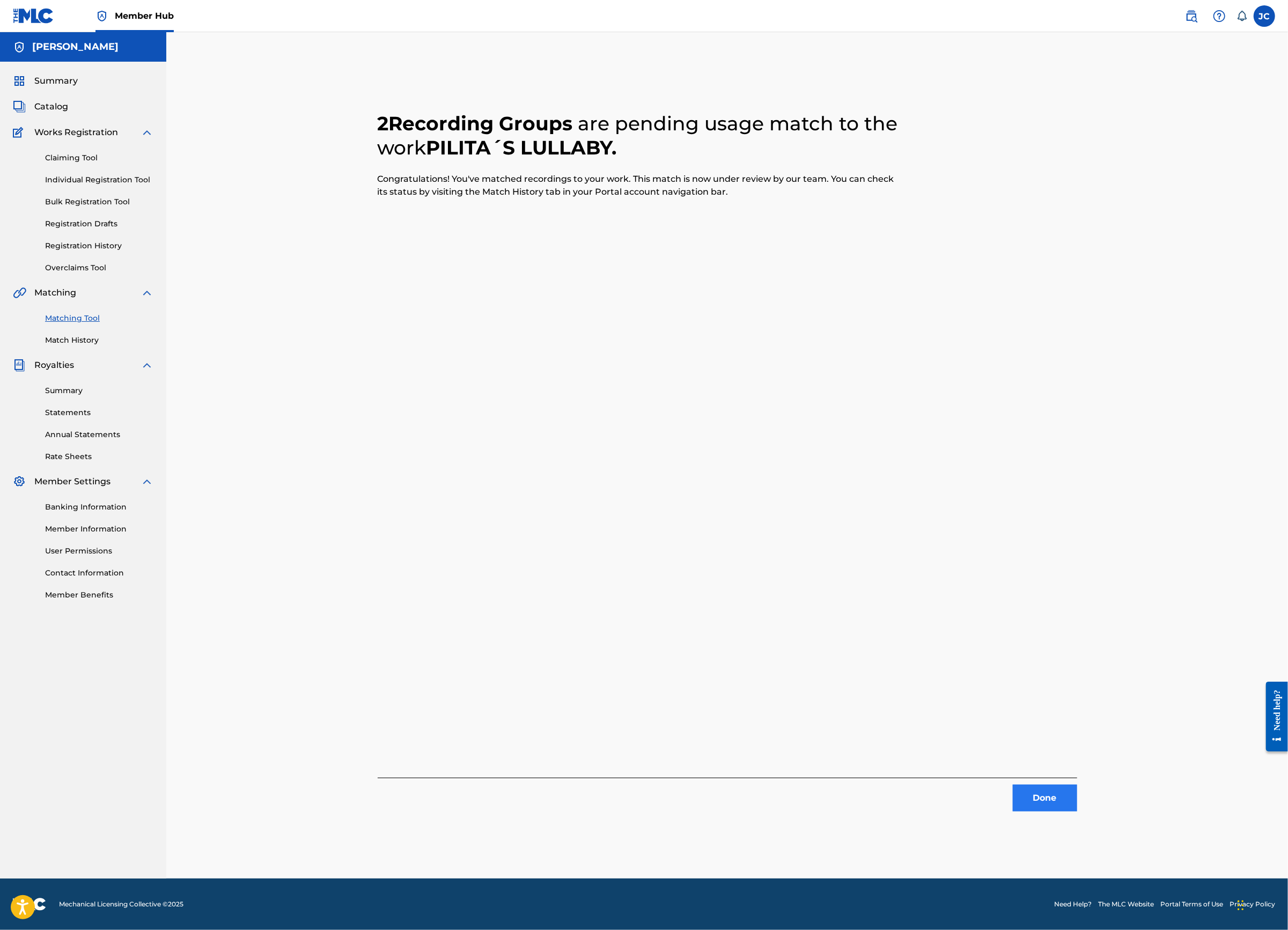
click at [1077, 803] on button "Done" at bounding box center [1045, 798] width 65 height 27
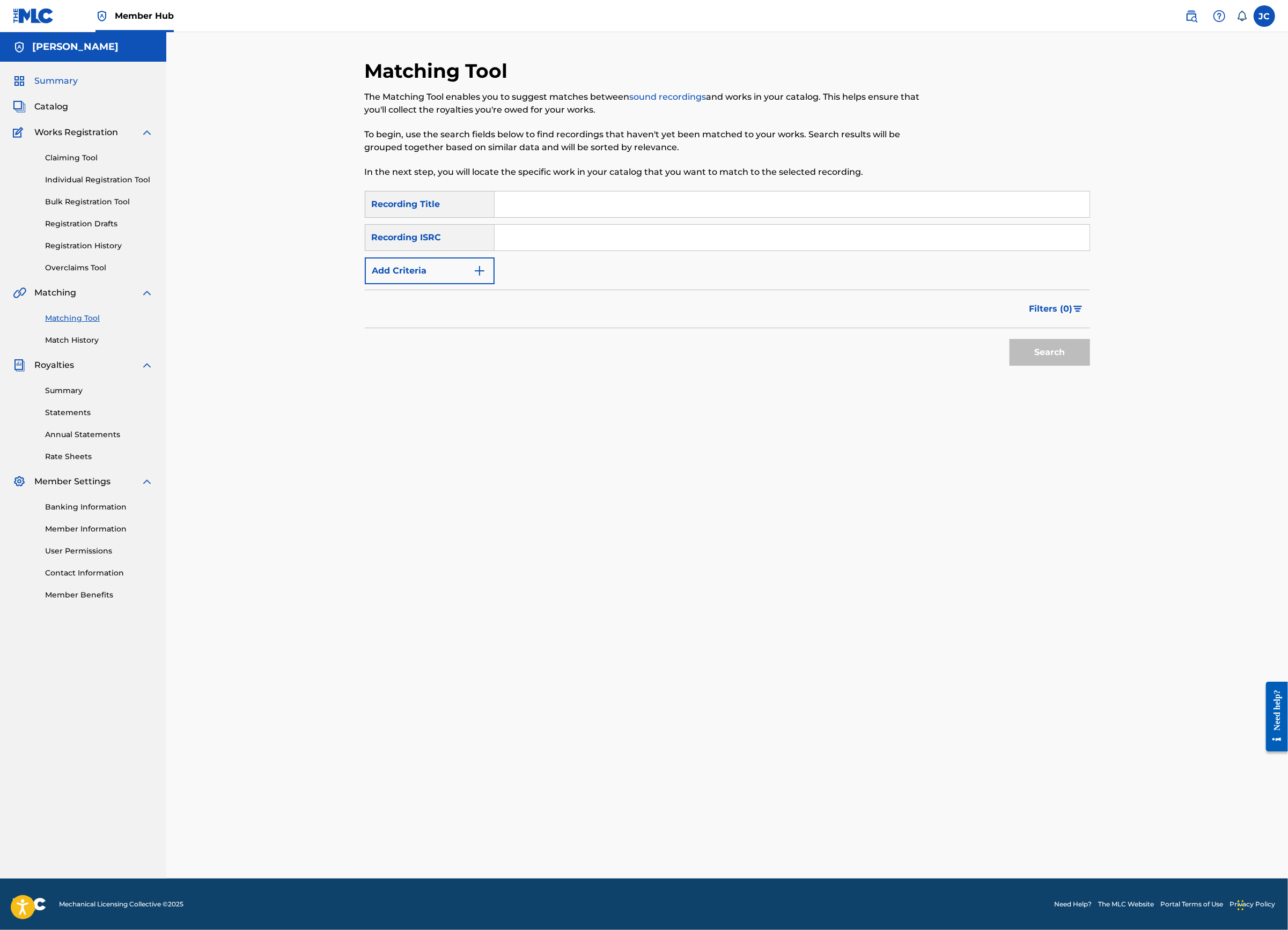
click at [74, 88] on span "Summary" at bounding box center [56, 81] width 44 height 13
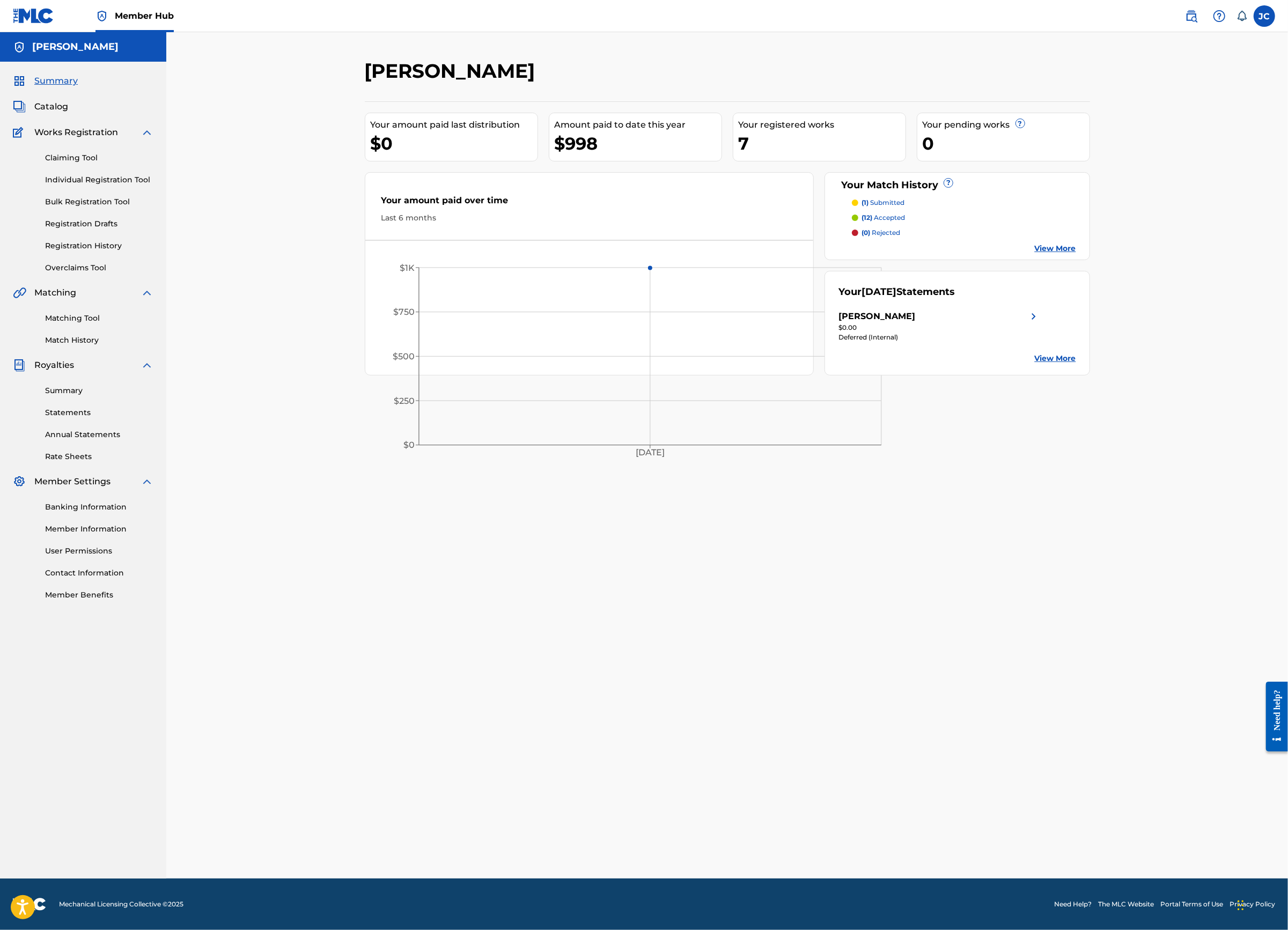
click at [905, 223] on p "(12) accepted" at bounding box center [883, 218] width 44 height 10
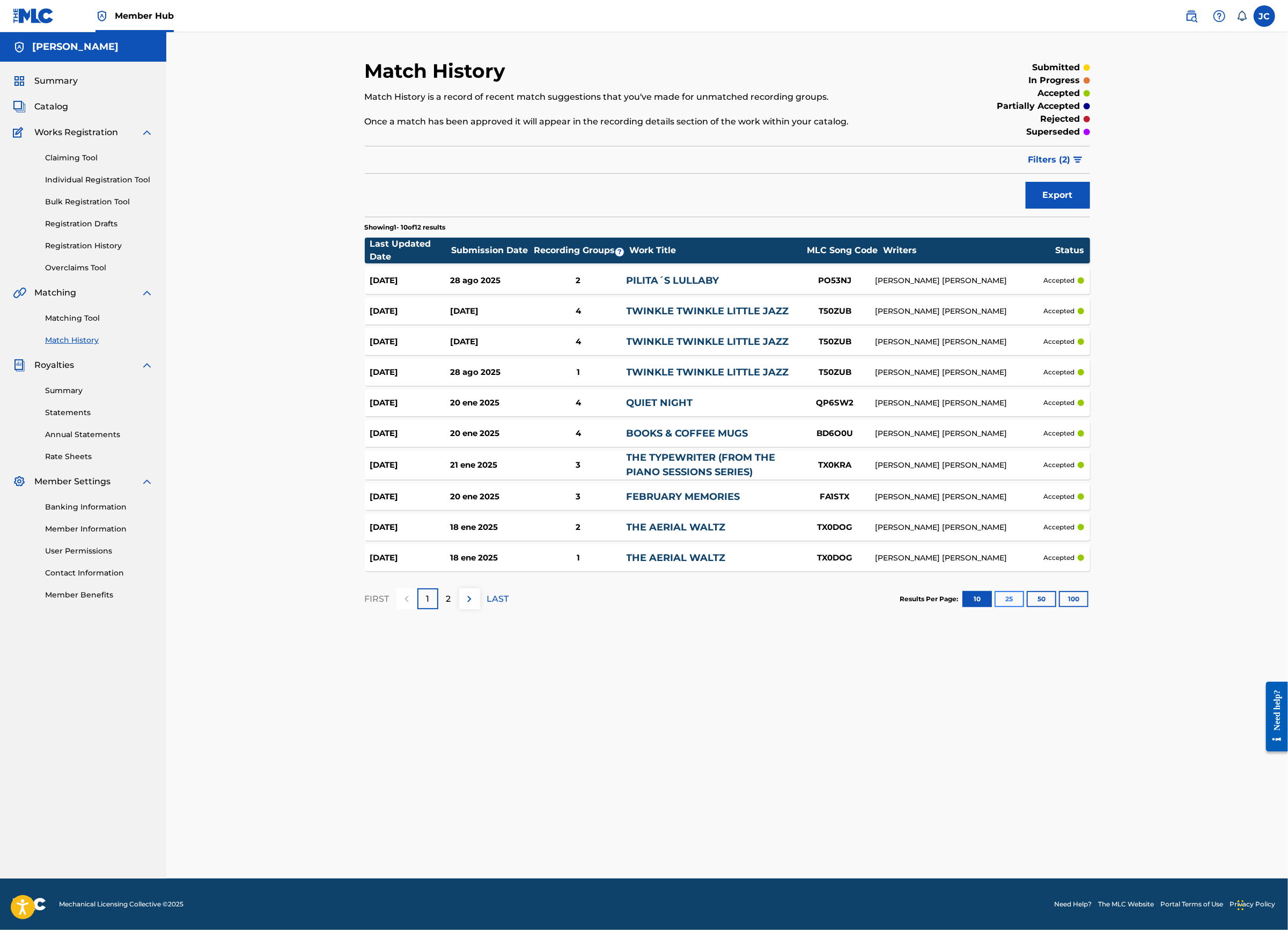
click at [1024, 607] on button "25" at bounding box center [1009, 599] width 29 height 16
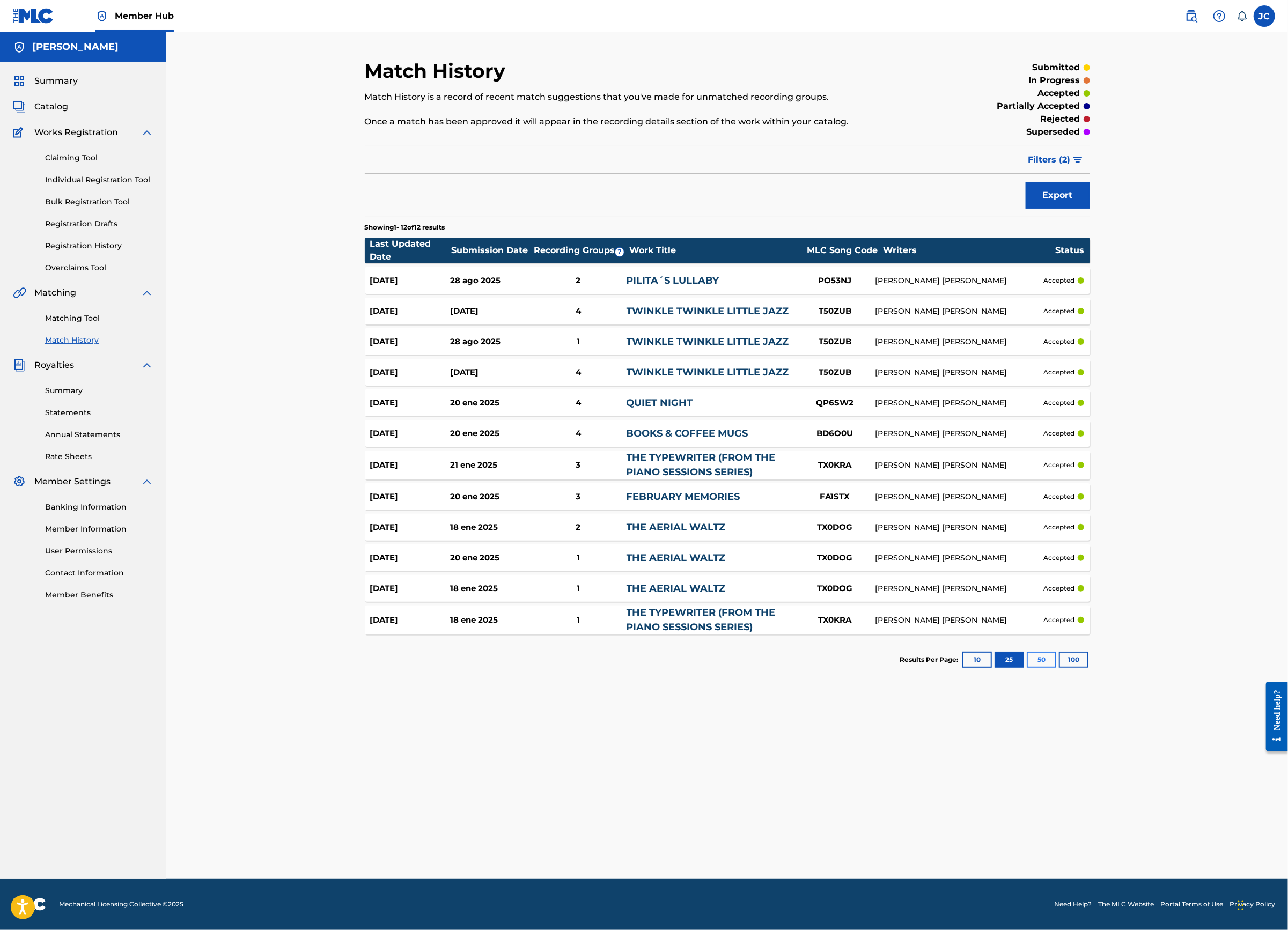
click at [1056, 668] on button "50" at bounding box center [1041, 660] width 29 height 16
